Goal: Task Accomplishment & Management: Complete application form

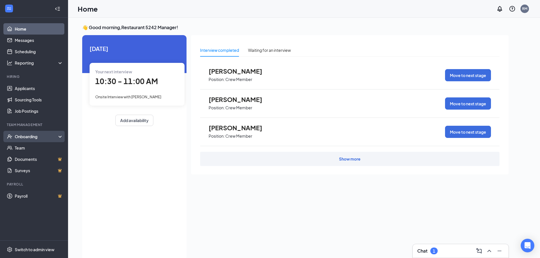
click at [27, 138] on div "Onboarding" at bounding box center [37, 137] width 44 height 6
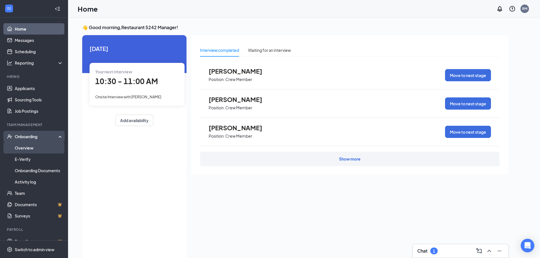
click at [22, 150] on link "Overview" at bounding box center [39, 147] width 48 height 11
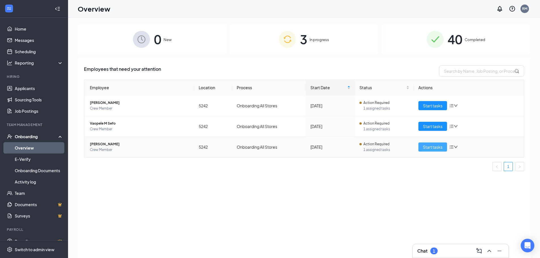
click at [432, 148] on span "Start tasks" at bounding box center [433, 147] width 20 height 6
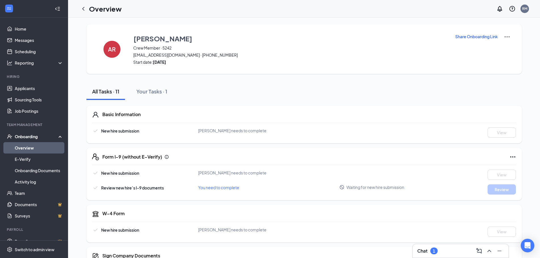
click at [463, 36] on p "Share Onboarding Link" at bounding box center [476, 37] width 43 height 6
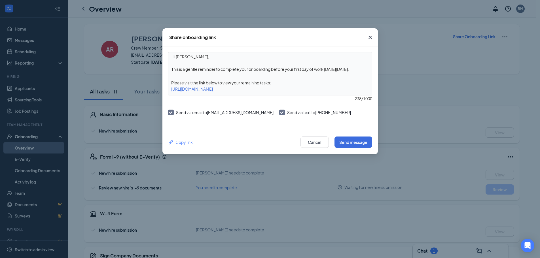
click at [346, 148] on div "Copy link Cancel Send message" at bounding box center [270, 142] width 216 height 24
drag, startPoint x: 348, startPoint y: 145, endPoint x: 351, endPoint y: 140, distance: 5.1
click at [349, 143] on button "Send message" at bounding box center [354, 142] width 38 height 11
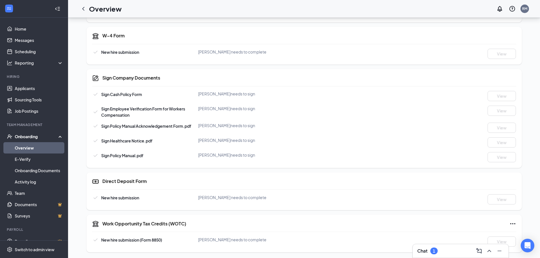
scroll to position [179, 0]
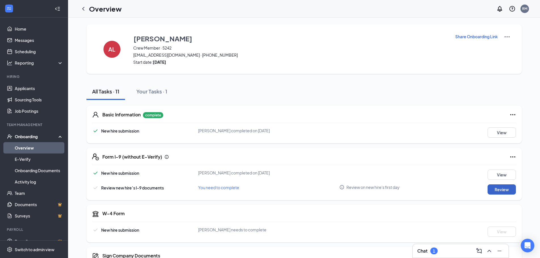
click at [507, 191] on button "Review" at bounding box center [502, 190] width 28 height 10
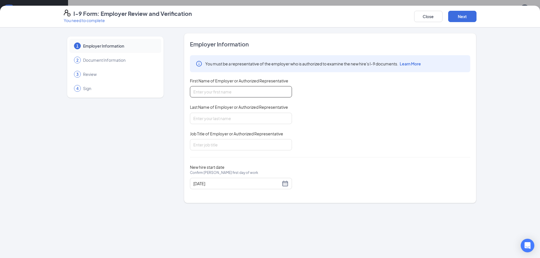
click at [219, 92] on input "First Name of Employer or Authorized Representative" at bounding box center [241, 91] width 102 height 11
type input "Enasita"
click at [217, 120] on input "Last Name of Employer or Authorized Representative" at bounding box center [241, 118] width 102 height 11
type input "Torres"
click at [230, 143] on input "Job Title of Employer or Authorized Representative" at bounding box center [241, 144] width 102 height 11
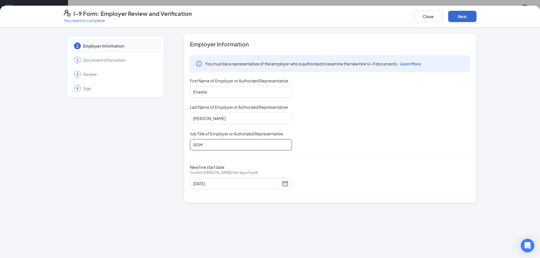
type input "RGM"
click at [466, 11] on button "Next" at bounding box center [462, 16] width 28 height 11
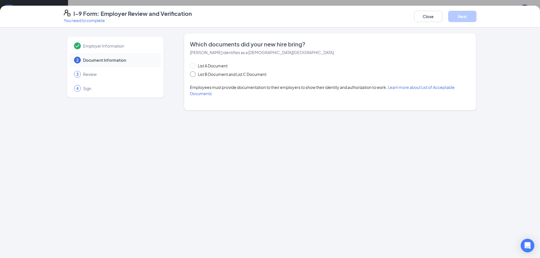
click at [191, 75] on input "List B Document and List C Document" at bounding box center [192, 73] width 4 height 4
radio input "true"
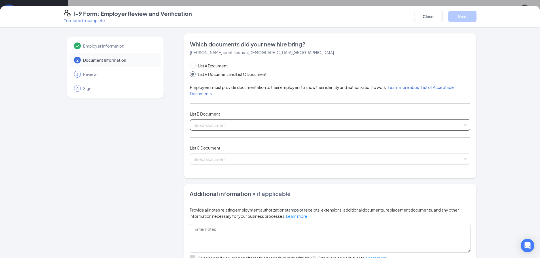
click at [209, 128] on input "search" at bounding box center [328, 124] width 270 height 9
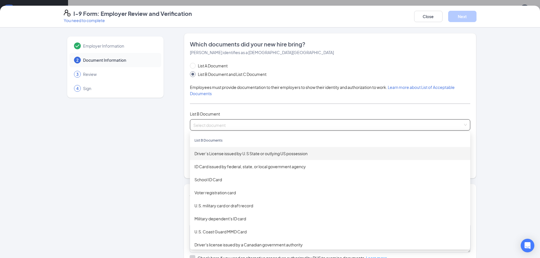
click at [265, 113] on div "List B Document" at bounding box center [330, 114] width 280 height 6
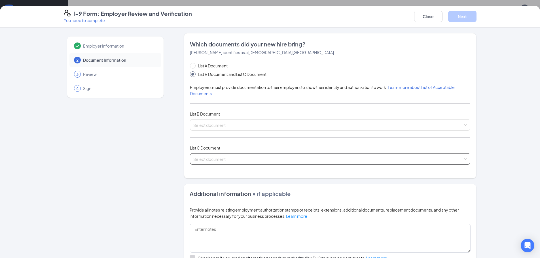
click at [235, 162] on input "search" at bounding box center [328, 158] width 270 height 9
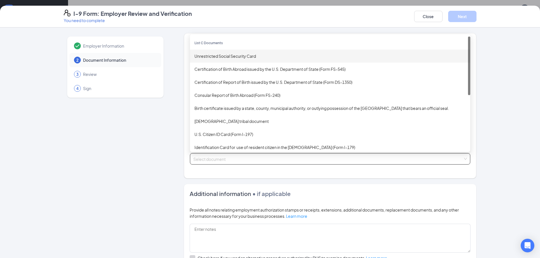
click at [211, 55] on div "Unrestricted Social Security Card" at bounding box center [330, 56] width 271 height 6
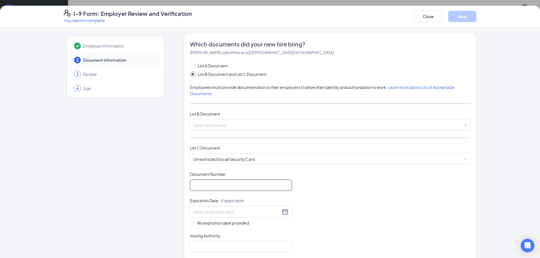
click at [221, 180] on input "Document Number" at bounding box center [241, 185] width 102 height 11
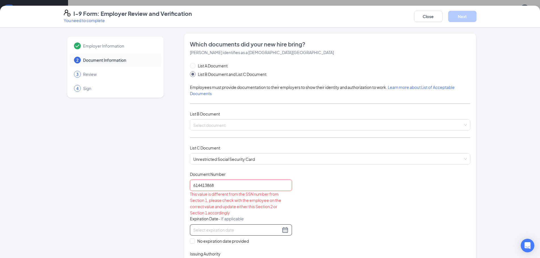
type input "614413868"
click at [241, 230] on input at bounding box center [236, 230] width 87 height 6
click at [315, 204] on div "Document Title Unrestricted Social Security Card Document Number 614413868 This…" at bounding box center [330, 221] width 280 height 99
click at [190, 242] on input "No expiration date provided" at bounding box center [192, 241] width 4 height 4
checkbox input "true"
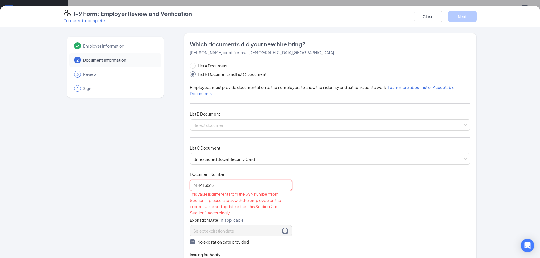
click at [200, 185] on input "614413868" at bounding box center [241, 185] width 102 height 11
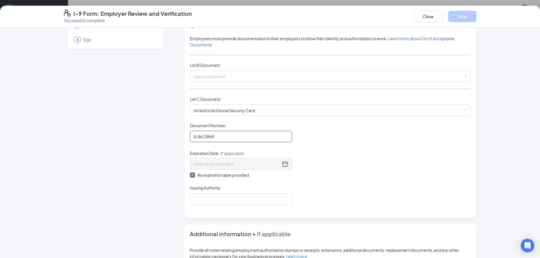
scroll to position [57, 0]
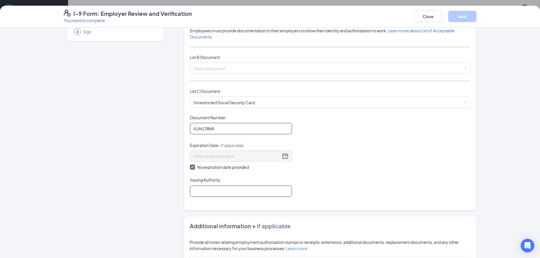
type input "614613868"
click at [203, 193] on input "Issuing Authority" at bounding box center [241, 191] width 102 height 11
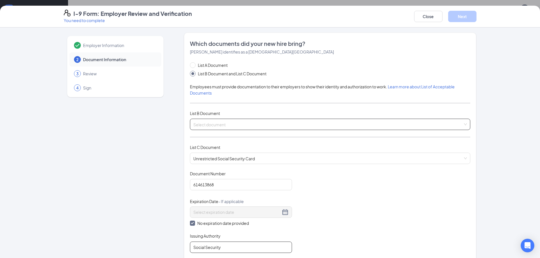
scroll to position [0, 0]
type input "Social Security"
click at [206, 124] on input "search" at bounding box center [328, 124] width 270 height 9
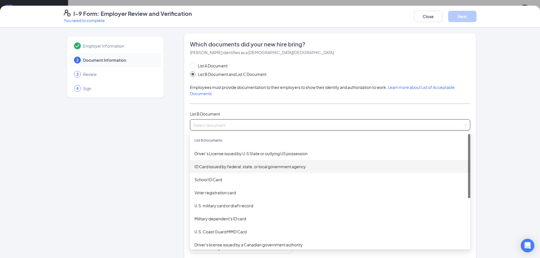
click at [212, 168] on div "ID Card issued by federal, state, or local government agency" at bounding box center [330, 167] width 271 height 6
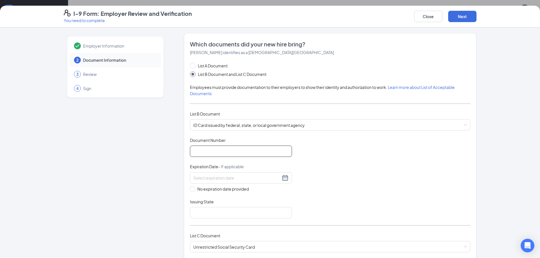
click at [206, 151] on input "Document Number" at bounding box center [241, 151] width 102 height 11
type input "240172171"
click at [206, 178] on input at bounding box center [236, 178] width 87 height 6
drag, startPoint x: 246, startPoint y: 246, endPoint x: 249, endPoint y: 244, distance: 4.2
click at [247, 245] on div "28" at bounding box center [247, 245] width 7 height 7
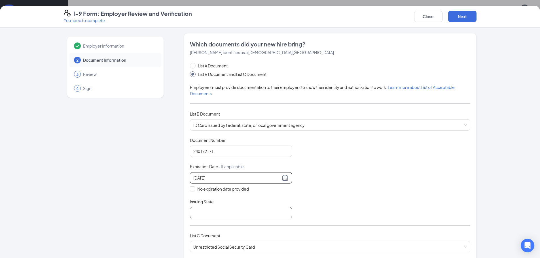
type input "12/28/2029"
click at [247, 215] on input "Issuing State" at bounding box center [241, 212] width 102 height 11
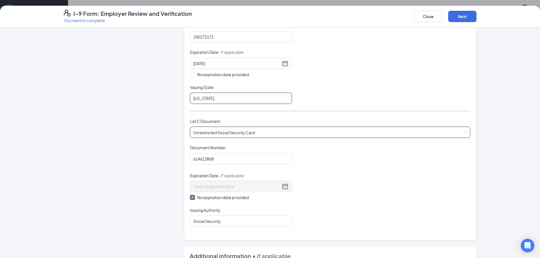
scroll to position [113, 0]
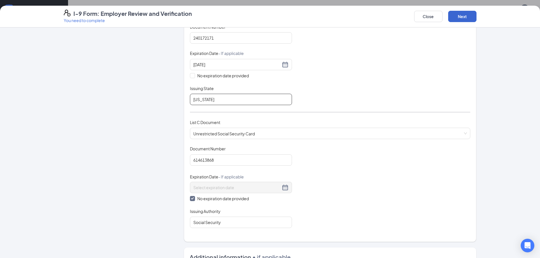
type input "Utah"
click at [459, 16] on button "Next" at bounding box center [462, 16] width 28 height 11
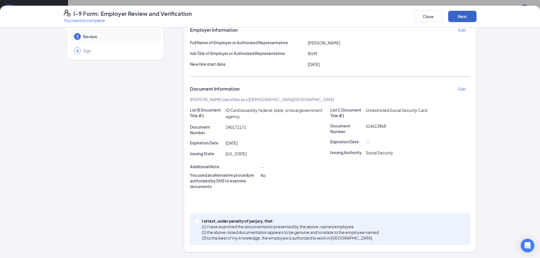
scroll to position [38, 0]
click at [197, 223] on span at bounding box center [197, 221] width 5 height 5
click at [197, 223] on input "I attest, under penalty of perjury, that: (1) I have examined the documentation…" at bounding box center [197, 221] width 4 height 4
checkbox input "true"
click at [471, 20] on button "Next" at bounding box center [462, 16] width 28 height 11
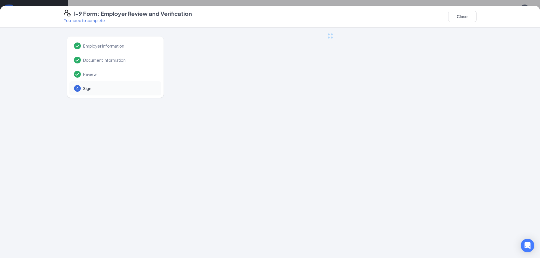
scroll to position [0, 0]
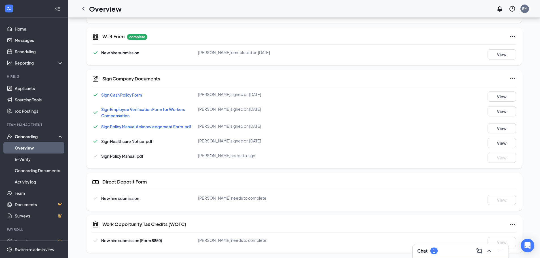
scroll to position [179, 0]
